Goal: Transaction & Acquisition: Book appointment/travel/reservation

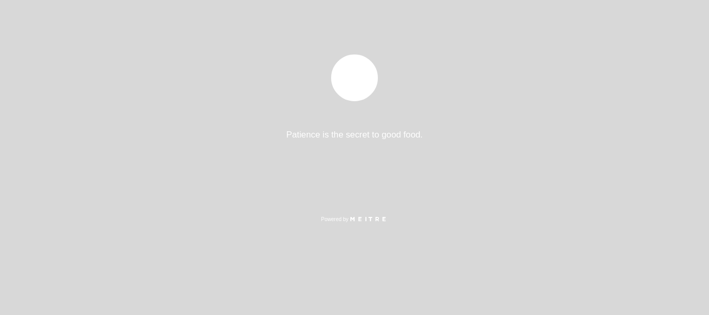
select select "es"
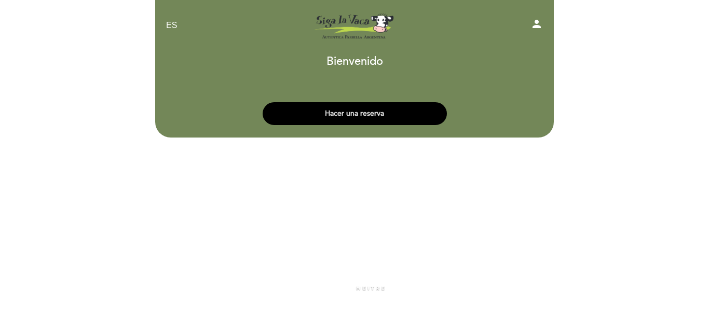
click at [355, 115] on button "Hacer una reserva" at bounding box center [355, 113] width 184 height 23
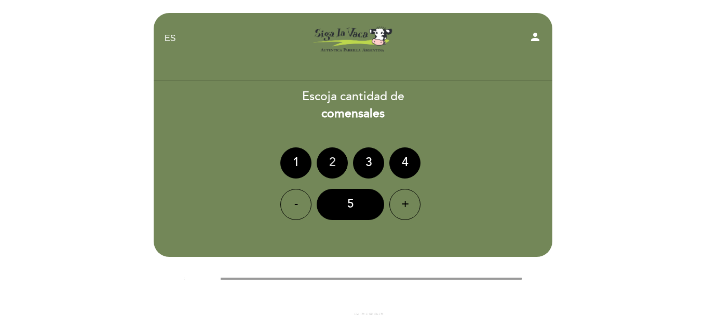
click at [328, 161] on div "2" at bounding box center [331, 162] width 31 height 31
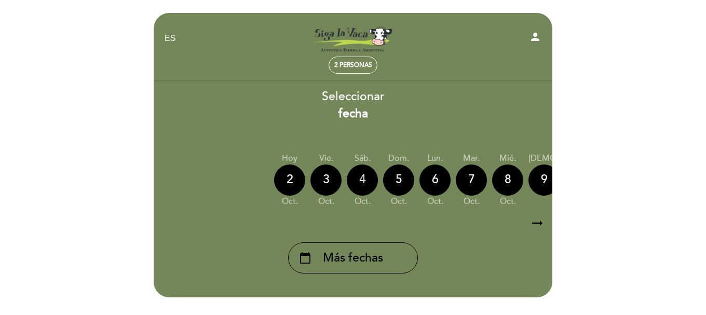
click at [364, 183] on div "4" at bounding box center [362, 179] width 31 height 31
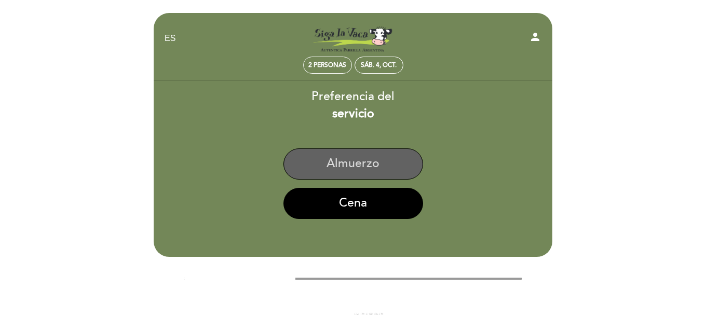
click at [362, 172] on button "Almuerzo" at bounding box center [353, 163] width 140 height 31
